Goal: Find specific page/section: Find specific page/section

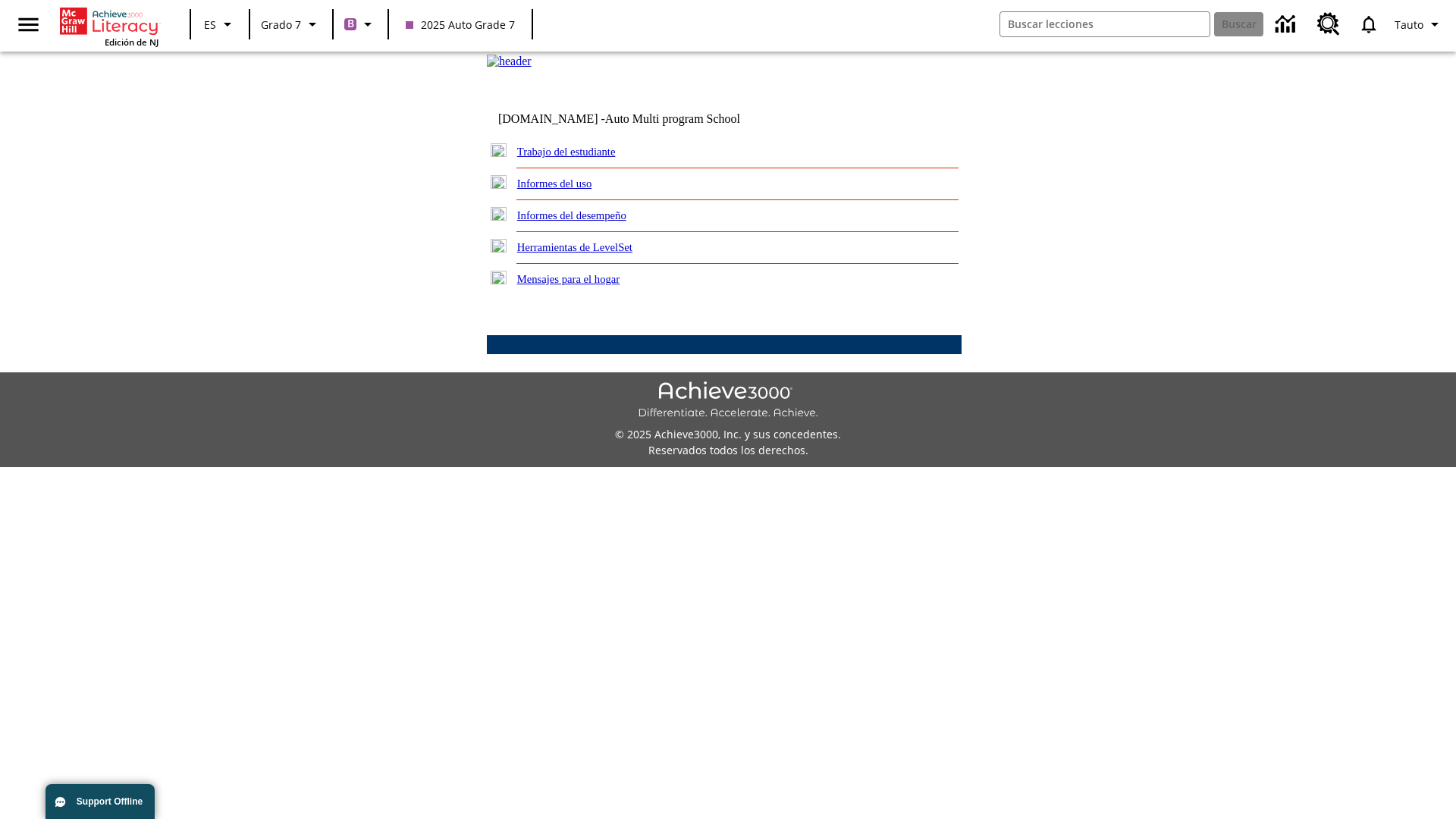
click at [584, 157] on link "Trabajo del estudiante" at bounding box center [566, 152] width 98 height 13
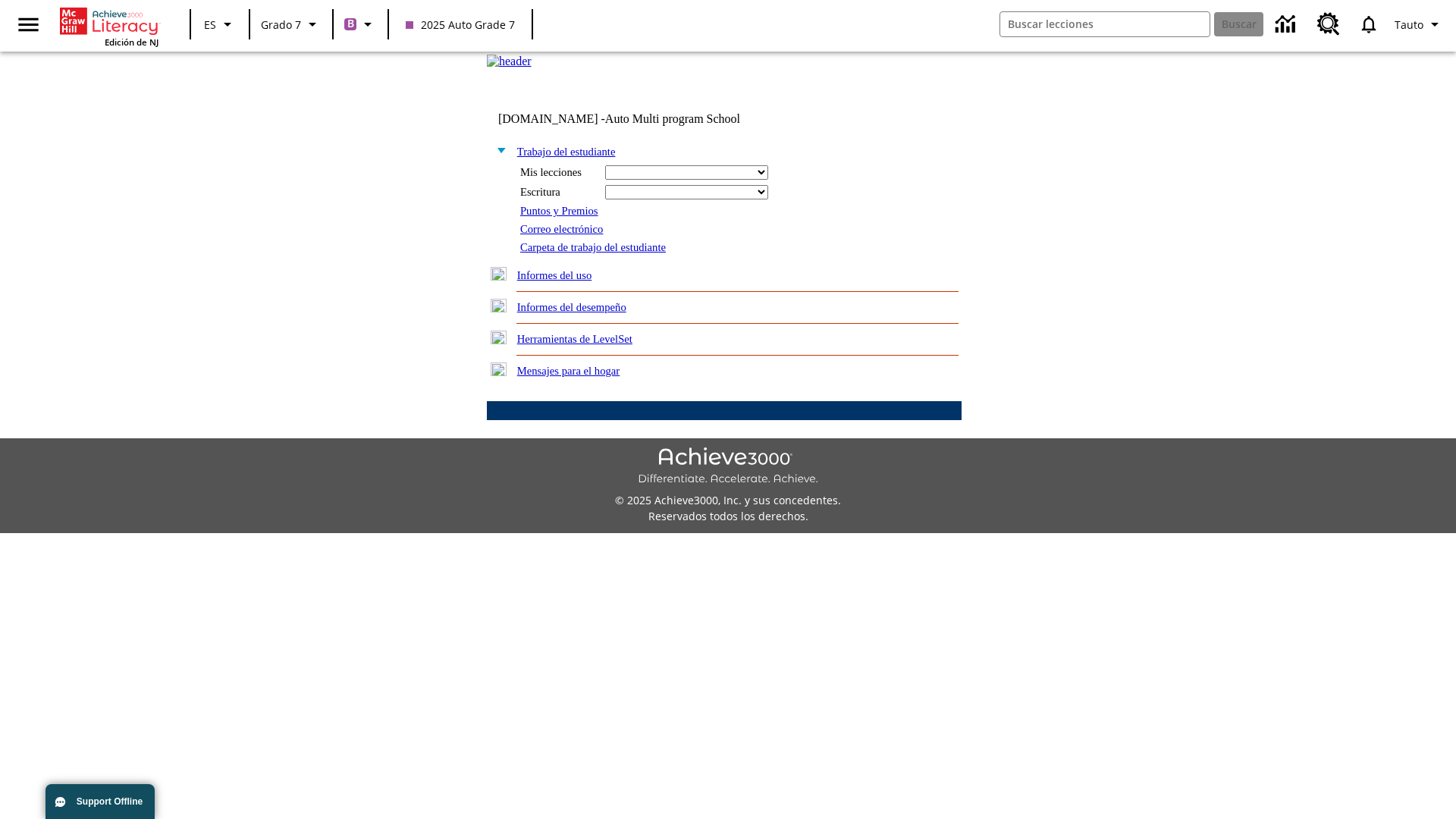
click at [567, 235] on link "Correo electrónico" at bounding box center [562, 229] width 82 height 13
